Goal: Task Accomplishment & Management: Use online tool/utility

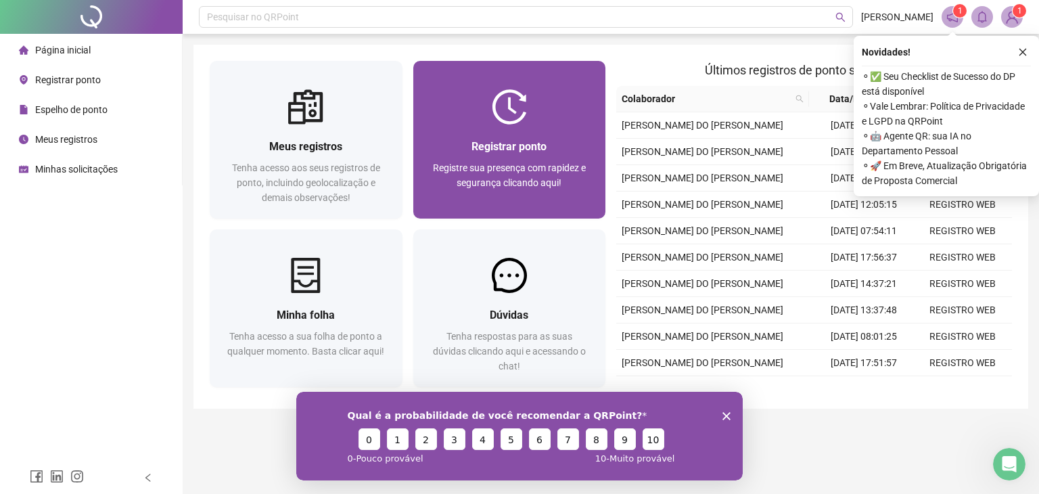
click at [542, 138] on div "Registrar ponto" at bounding box center [510, 146] width 160 height 17
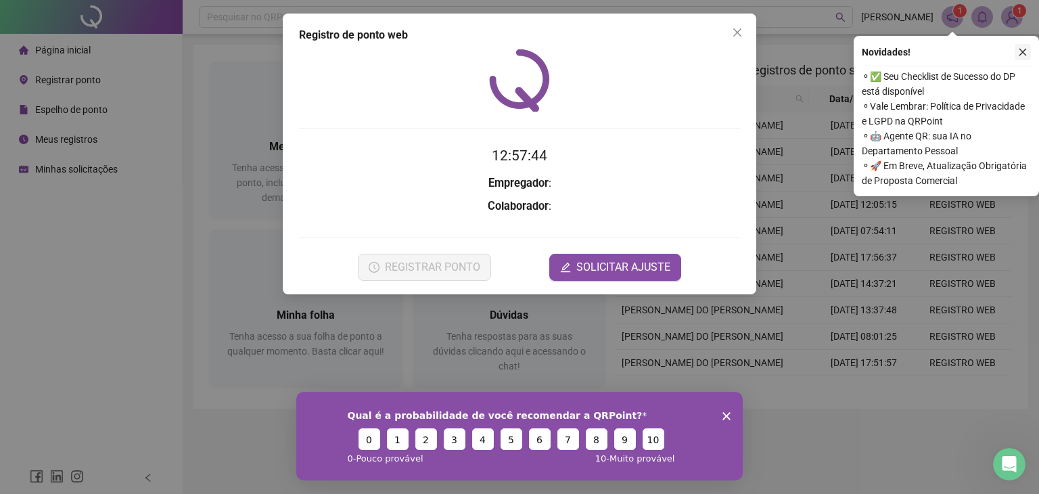
click at [1020, 55] on icon "close" at bounding box center [1023, 52] width 7 height 7
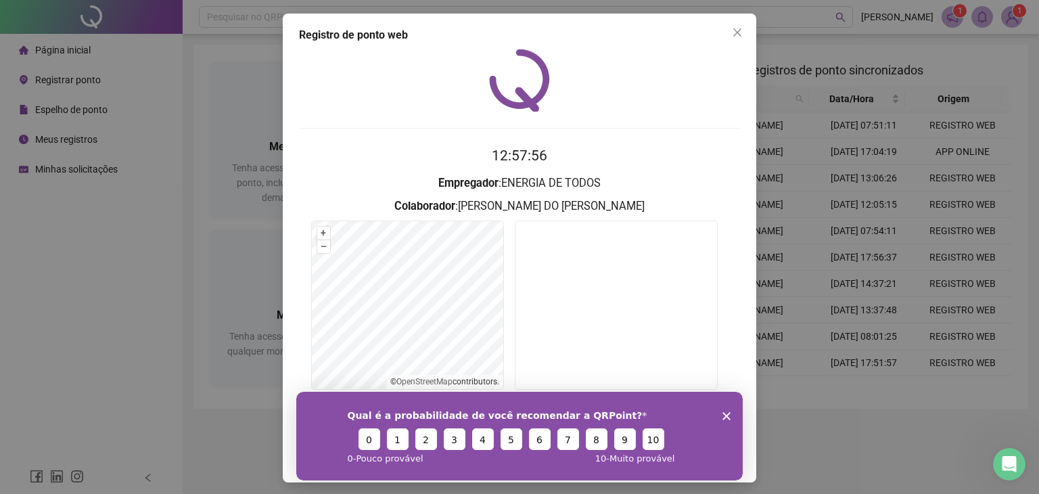
click at [727, 416] on icon "Fechar inquérito" at bounding box center [727, 415] width 8 height 8
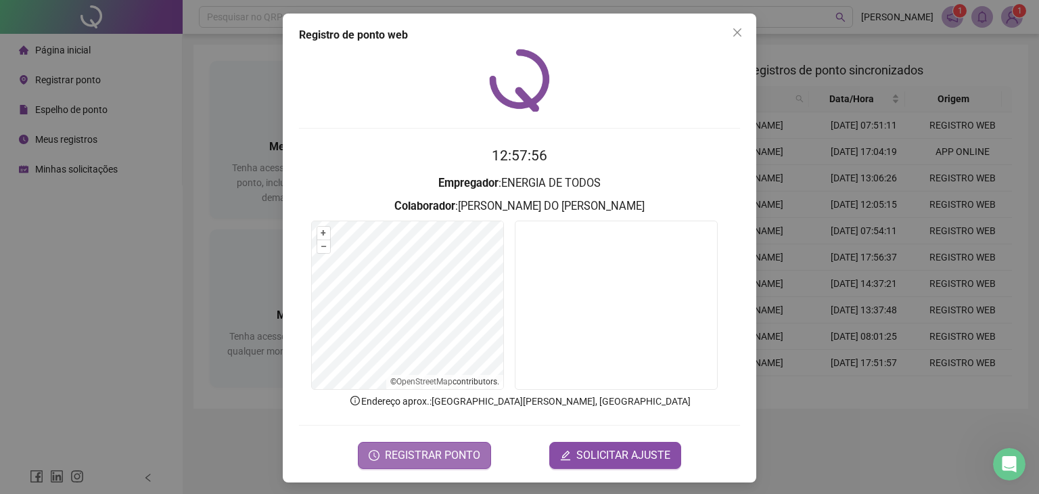
click at [428, 452] on span "REGISTRAR PONTO" at bounding box center [432, 455] width 95 height 16
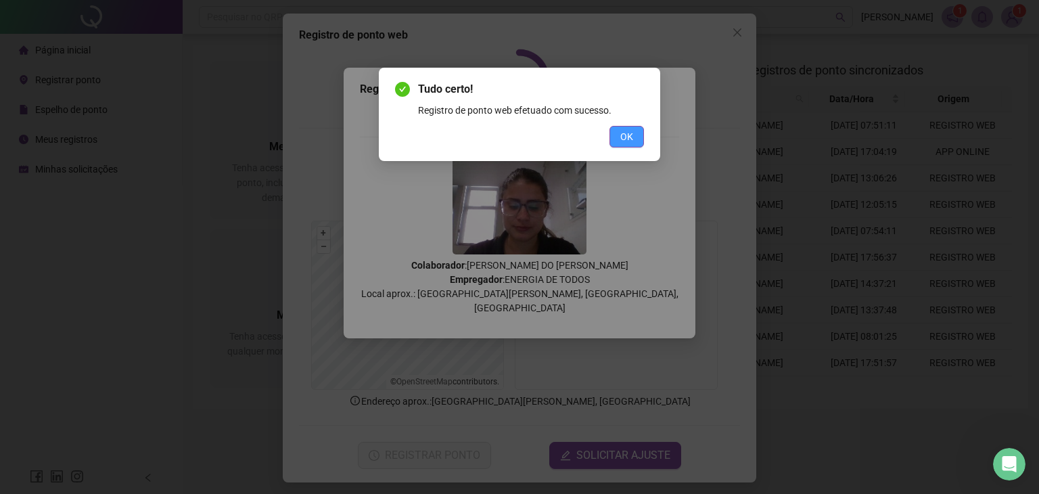
click at [624, 133] on span "OK" at bounding box center [627, 136] width 13 height 15
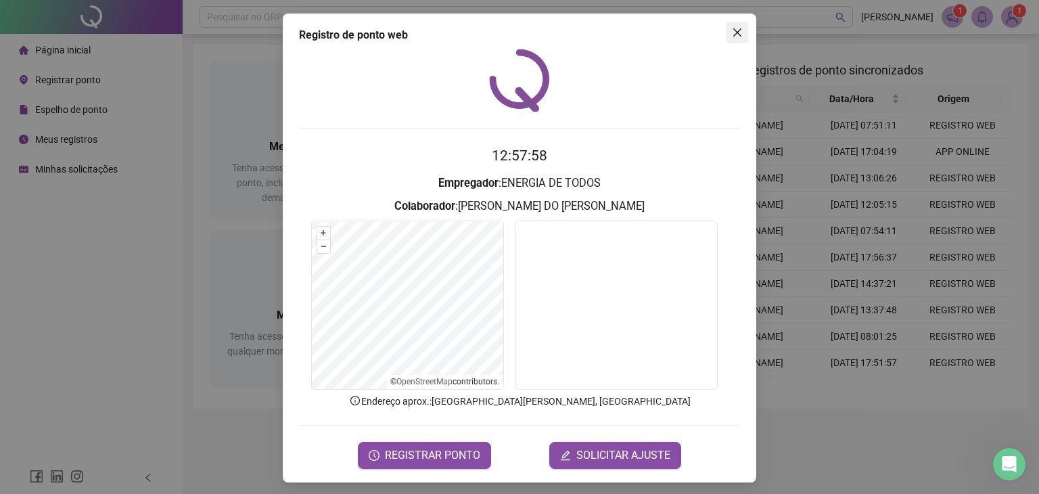
click at [734, 32] on icon "close" at bounding box center [738, 32] width 8 height 8
